Goal: Navigation & Orientation: Go to known website

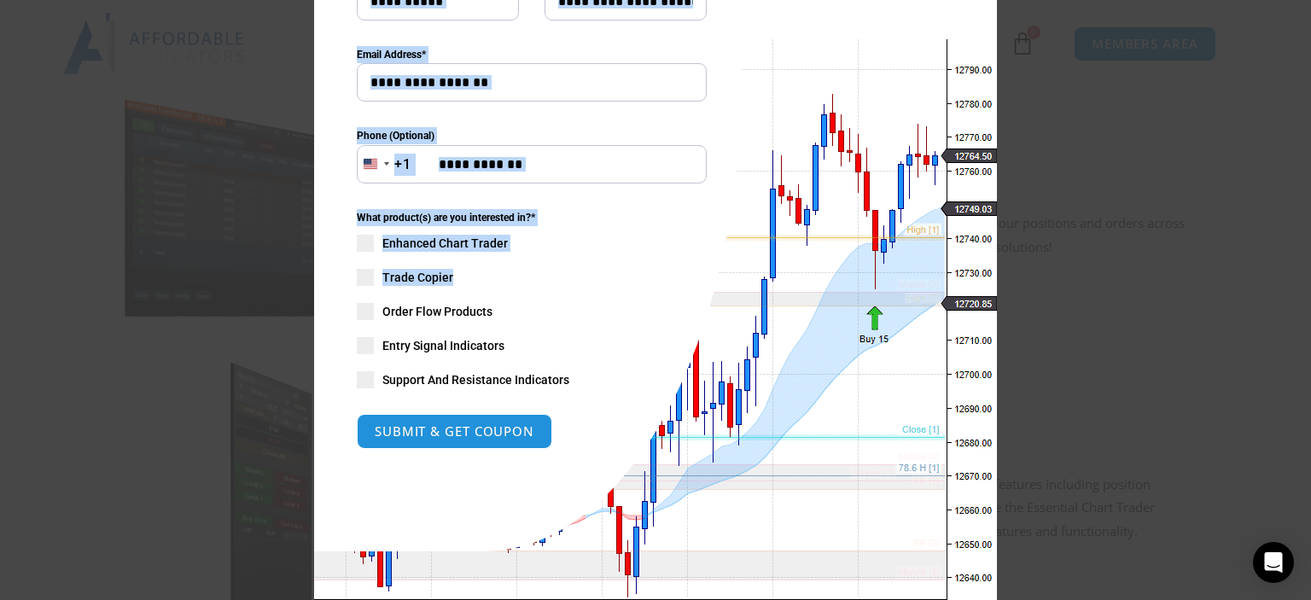
scroll to position [318, 0]
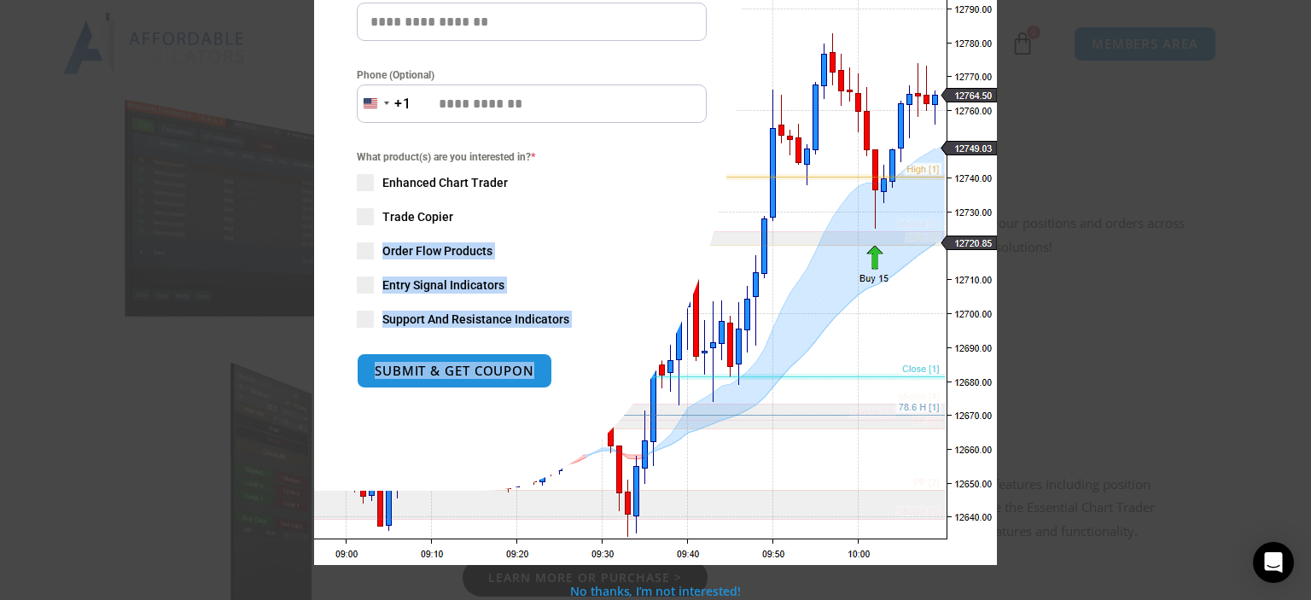
drag, startPoint x: 578, startPoint y: 534, endPoint x: 597, endPoint y: 488, distance: 49.8
click at [597, 488] on div "Close this module SAVE 20% NOW Are you ready to take NinjaTrader to the next le…" at bounding box center [655, 137] width 683 height 855
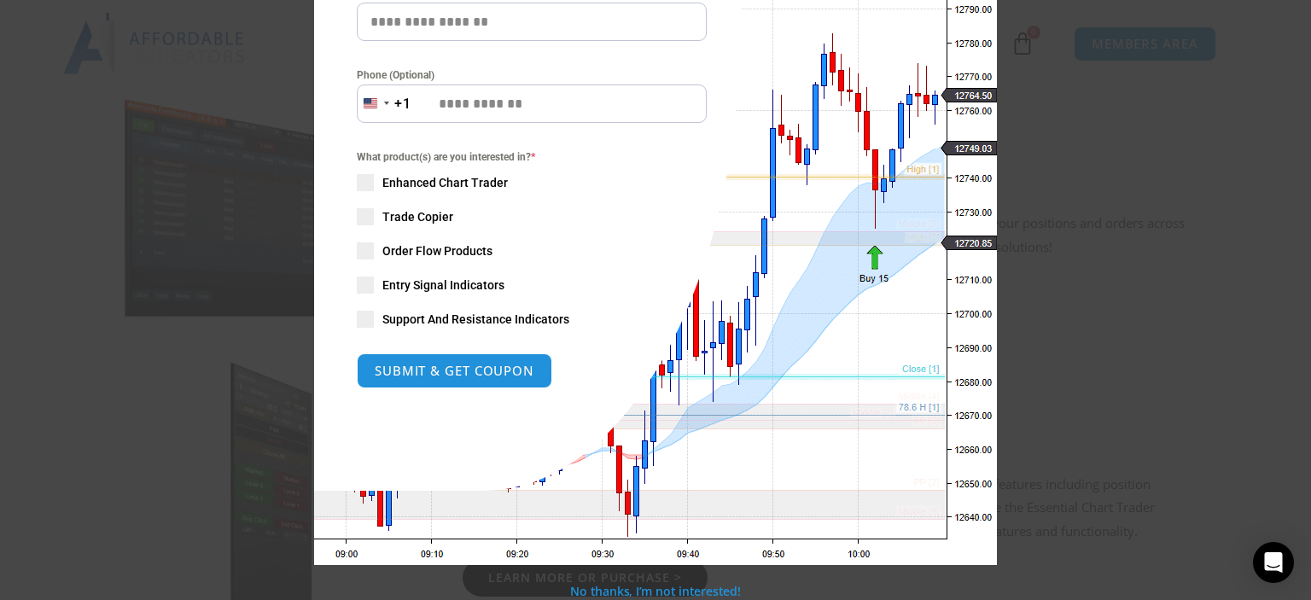
click at [741, 453] on div "Close this module SAVE 20% NOW Are you ready to take NinjaTrader to the next le…" at bounding box center [655, 137] width 683 height 855
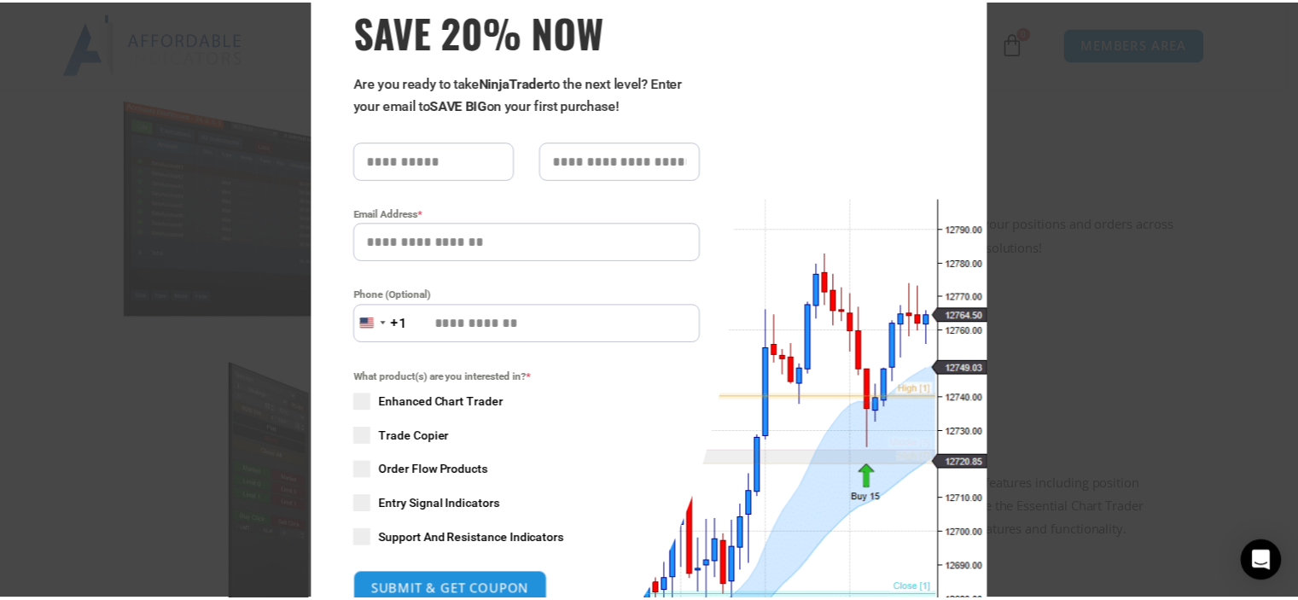
scroll to position [0, 0]
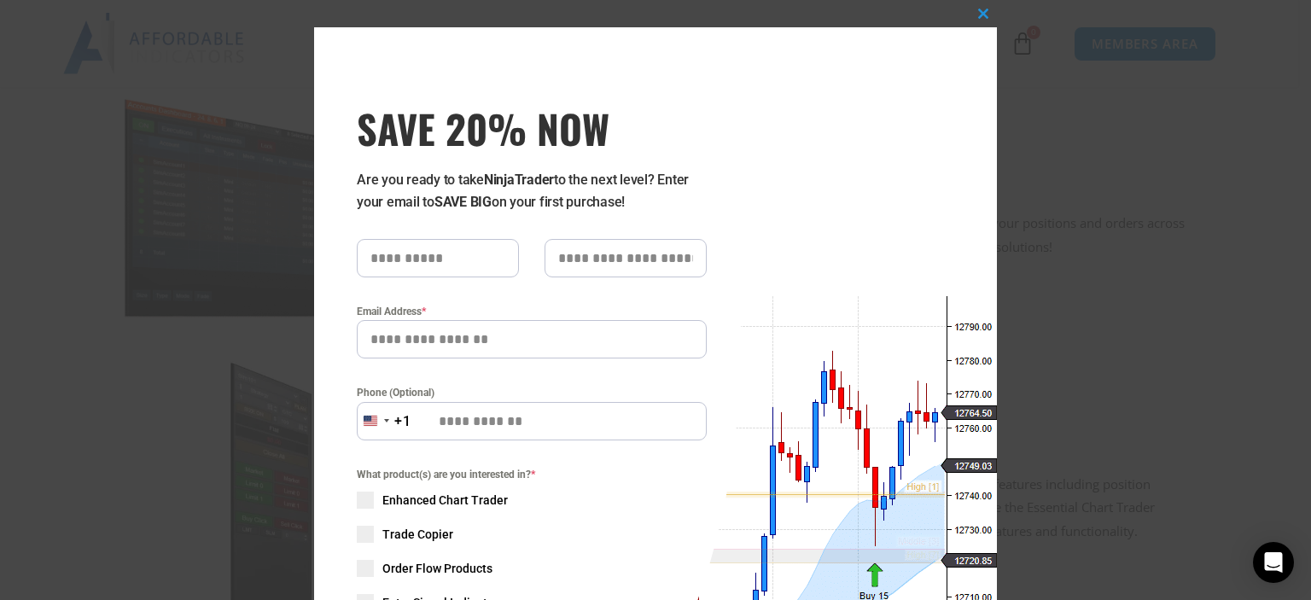
click at [860, 312] on div "Close this module SAVE 20% NOW Are you ready to take NinjaTrader to the next le…" at bounding box center [655, 454] width 683 height 855
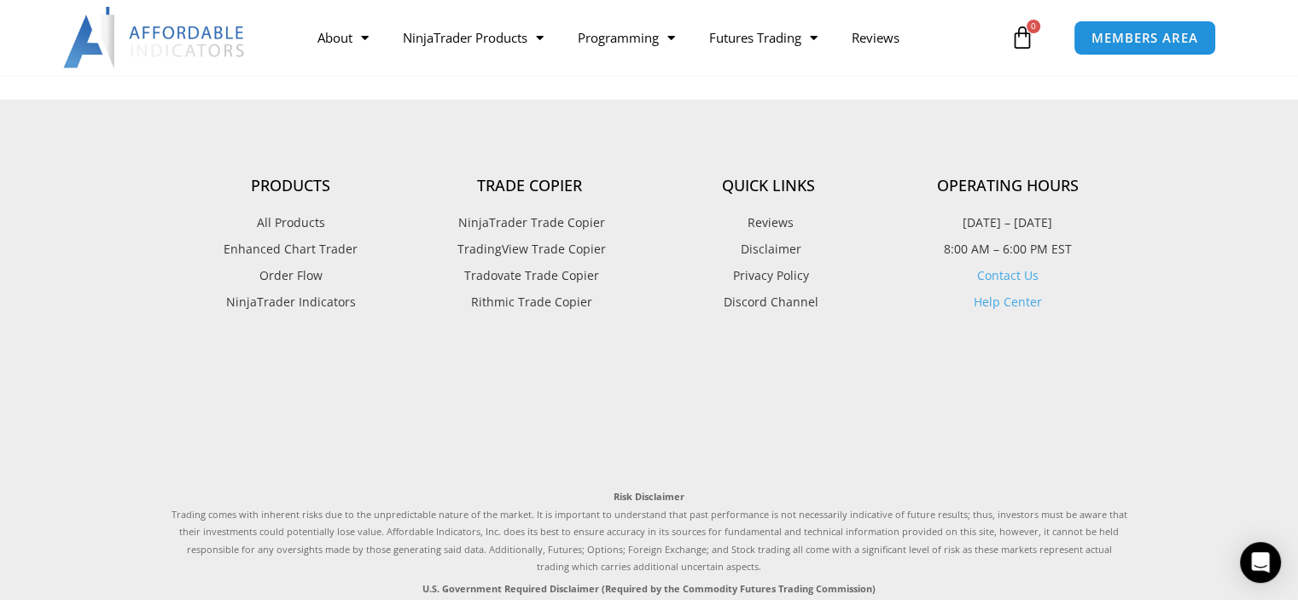
scroll to position [130, 0]
